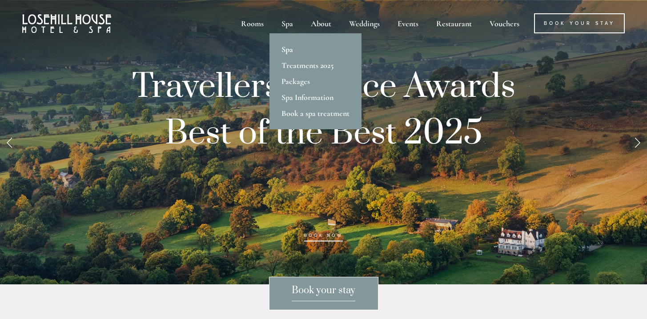
click at [288, 48] on link "Spa" at bounding box center [315, 49] width 92 height 16
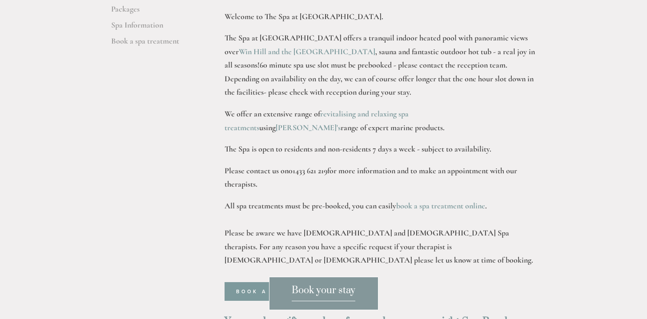
scroll to position [296, 0]
click at [464, 200] on link "book a spa treatment online" at bounding box center [440, 205] width 89 height 10
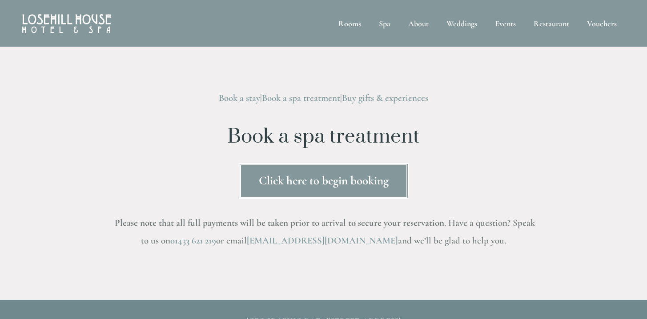
click at [314, 171] on link "Click here to begin booking" at bounding box center [324, 181] width 170 height 36
